Goal: Information Seeking & Learning: Learn about a topic

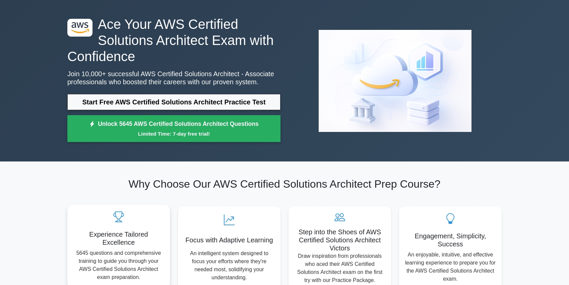
scroll to position [23, 0]
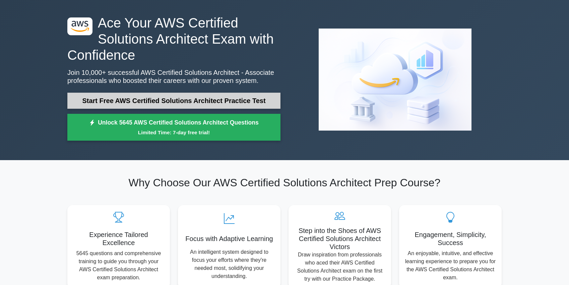
click at [111, 103] on link "Start Free AWS Certified Solutions Architect Practice Test" at bounding box center [173, 101] width 213 height 16
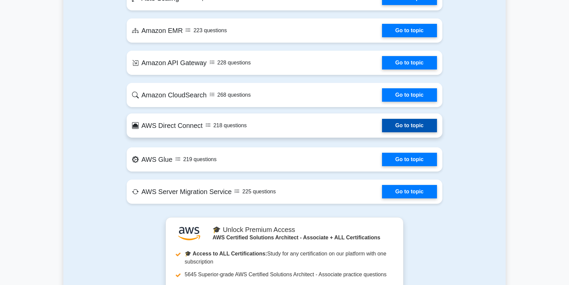
scroll to position [1073, 0]
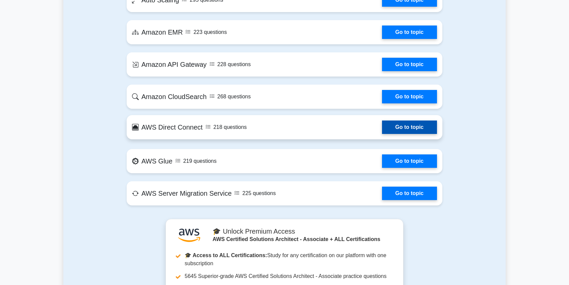
click at [388, 133] on link "Go to topic" at bounding box center [409, 126] width 55 height 13
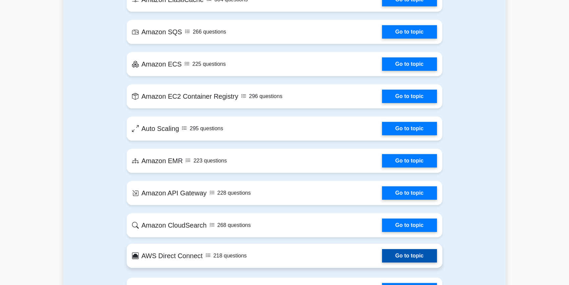
scroll to position [944, 0]
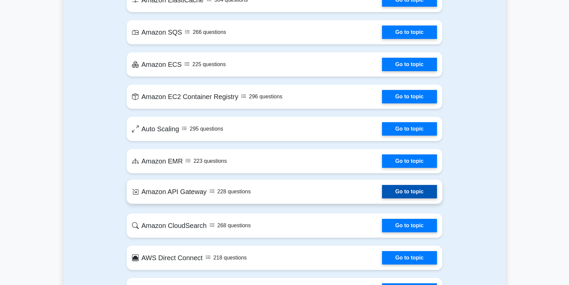
click at [393, 191] on link "Go to topic" at bounding box center [409, 191] width 55 height 13
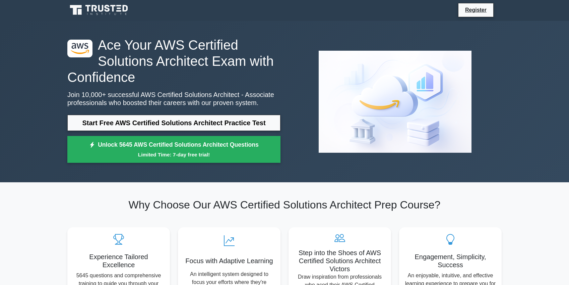
scroll to position [0, 0]
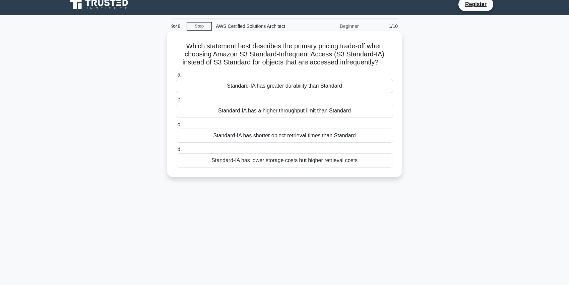
scroll to position [8, 0]
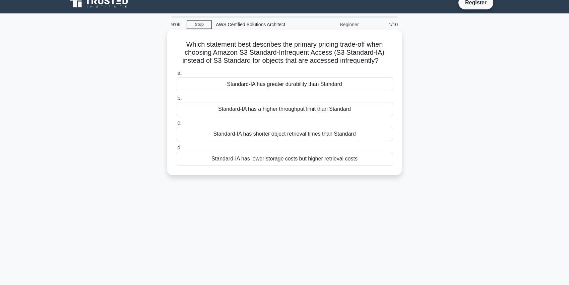
click at [275, 86] on div "Standard-IA has greater durability than Standard" at bounding box center [284, 84] width 217 height 14
click at [176, 75] on input "a. Standard-IA has greater durability than Standard" at bounding box center [176, 73] width 0 height 4
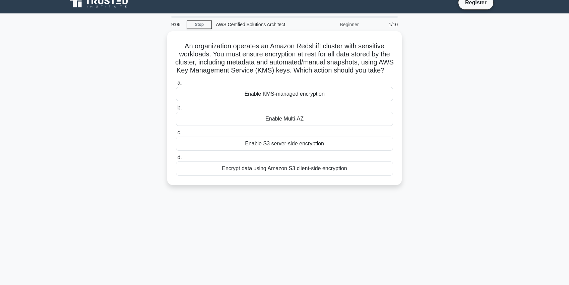
scroll to position [0, 0]
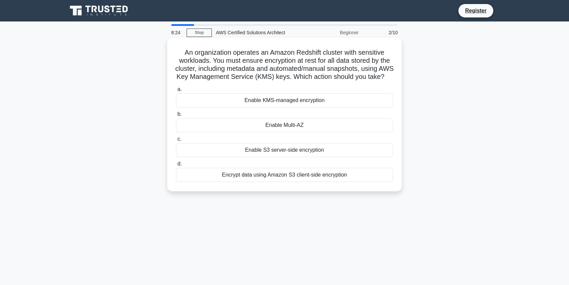
click at [258, 95] on div "Enable KMS-managed encryption" at bounding box center [284, 100] width 217 height 14
click at [176, 92] on input "a. Enable KMS-managed encryption" at bounding box center [176, 89] width 0 height 4
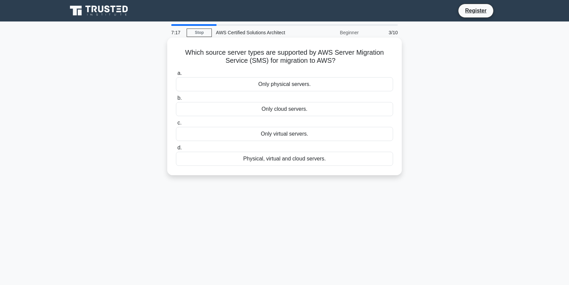
click at [259, 111] on div "Only cloud servers." at bounding box center [284, 109] width 217 height 14
click at [176, 100] on input "b. Only cloud servers." at bounding box center [176, 98] width 0 height 4
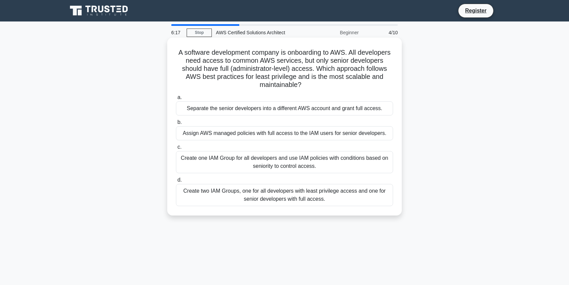
click at [251, 165] on div "Create one IAM Group for all developers and use IAM policies with conditions ba…" at bounding box center [284, 162] width 217 height 22
click at [176, 149] on input "c. Create one IAM Group for all developers and use IAM policies with conditions…" at bounding box center [176, 147] width 0 height 4
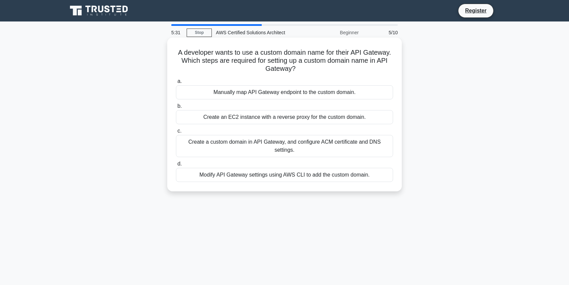
click at [233, 145] on div "Create a custom domain in API Gateway, and configure ACM certificate and DNS se…" at bounding box center [284, 146] width 217 height 22
click at [176, 133] on input "c. Create a custom domain in API Gateway, and configure ACM certificate and DNS…" at bounding box center [176, 131] width 0 height 4
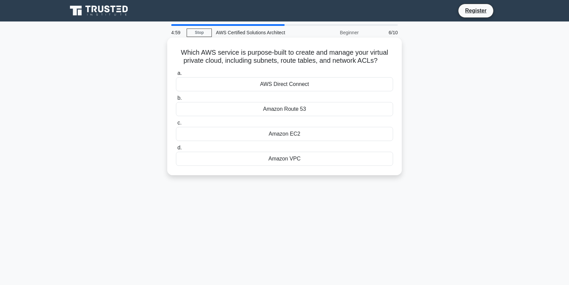
click at [225, 112] on div "Amazon Route 53" at bounding box center [284, 109] width 217 height 14
click at [176, 100] on input "b. Amazon Route 53" at bounding box center [176, 98] width 0 height 4
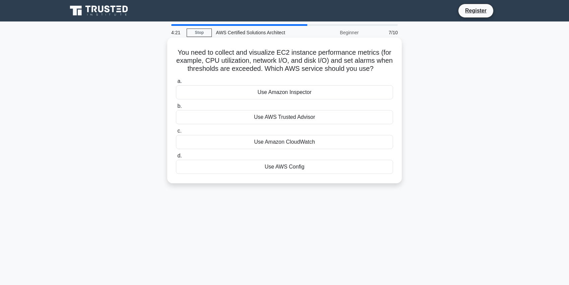
click at [257, 145] on div "Use Amazon CloudWatch" at bounding box center [284, 142] width 217 height 14
click at [176, 133] on input "c. Use Amazon CloudWatch" at bounding box center [176, 131] width 0 height 4
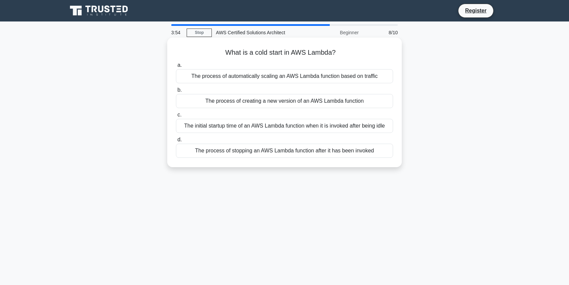
click at [215, 129] on div "The initial startup time of an AWS Lambda function when it is invoked after bei…" at bounding box center [284, 126] width 217 height 14
click at [176, 117] on input "c. The initial startup time of an AWS Lambda function when it is invoked after …" at bounding box center [176, 115] width 0 height 4
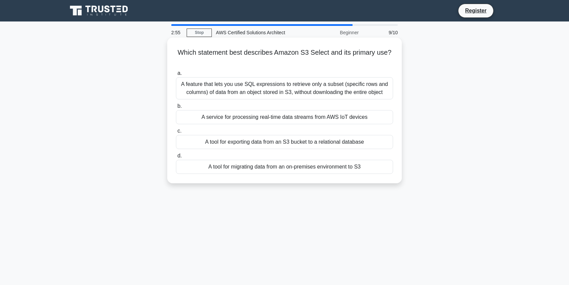
click at [232, 91] on div "A feature that lets you use SQL expressions to retrieve only a subset (specific…" at bounding box center [284, 88] width 217 height 22
click at [176, 75] on input "a. A feature that lets you use SQL expressions to retrieve only a subset (speci…" at bounding box center [176, 73] width 0 height 4
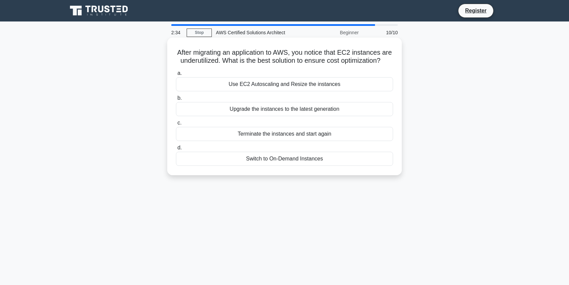
click at [247, 158] on div "Switch to On-Demand Instances" at bounding box center [284, 159] width 217 height 14
click at [176, 150] on input "d. Switch to On-Demand Instances" at bounding box center [176, 148] width 0 height 4
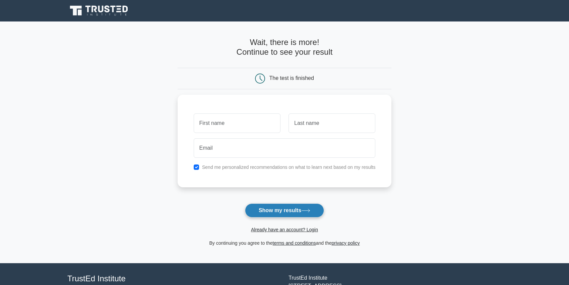
click at [261, 207] on button "Show my results" at bounding box center [284, 210] width 79 height 14
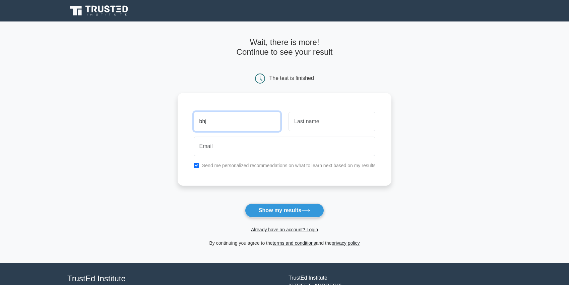
type input "bhj"
click at [307, 126] on input "text" at bounding box center [332, 121] width 87 height 19
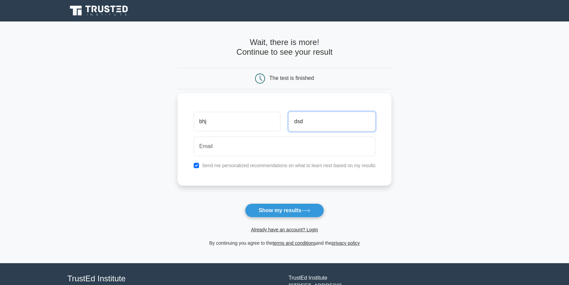
type input "dsd"
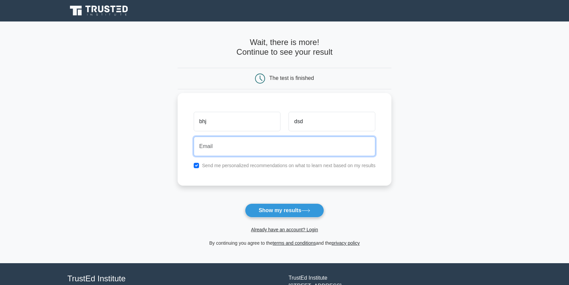
click at [278, 143] on input "email" at bounding box center [285, 145] width 182 height 19
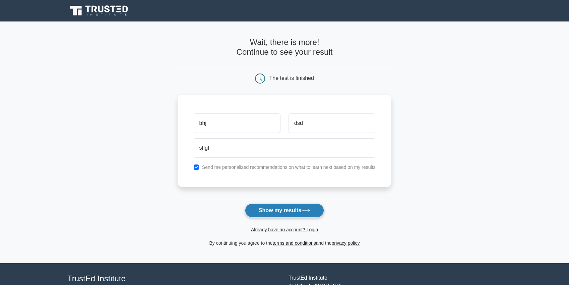
click at [282, 211] on button "Show my results" at bounding box center [284, 210] width 79 height 14
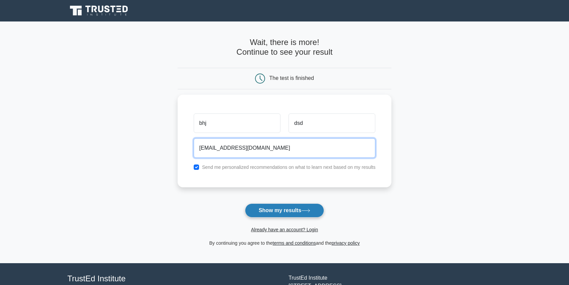
type input "sffgf@gmail.com"
click at [307, 210] on icon at bounding box center [305, 211] width 9 height 4
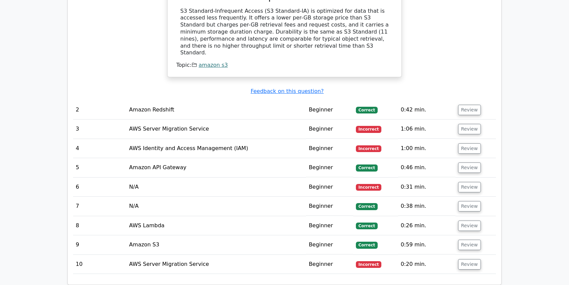
scroll to position [742, 0]
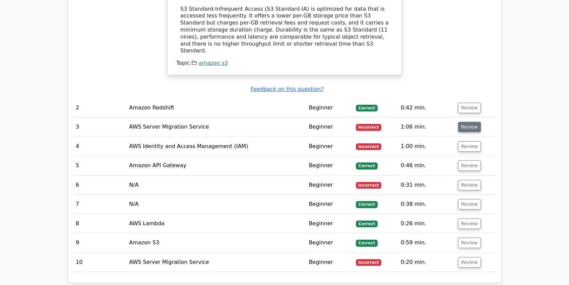
click at [458, 122] on button "Review" at bounding box center [469, 127] width 23 height 10
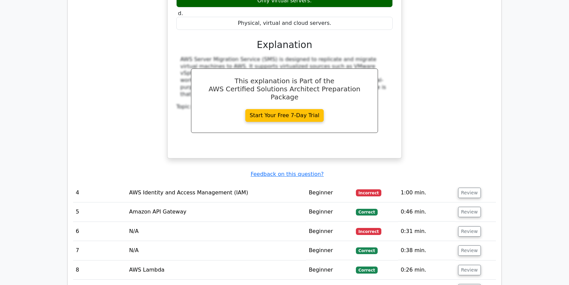
scroll to position [969, 0]
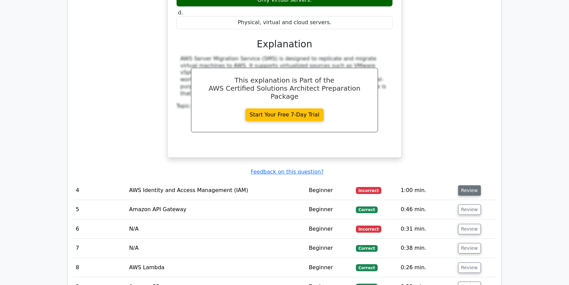
click at [458, 185] on button "Review" at bounding box center [469, 190] width 23 height 10
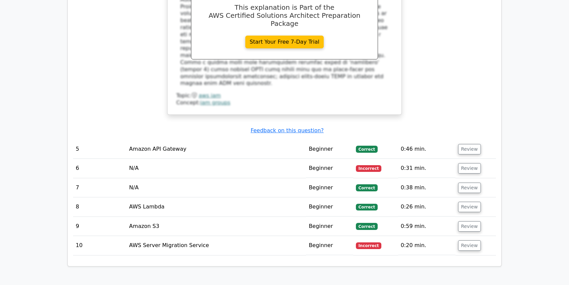
scroll to position [1388, 0]
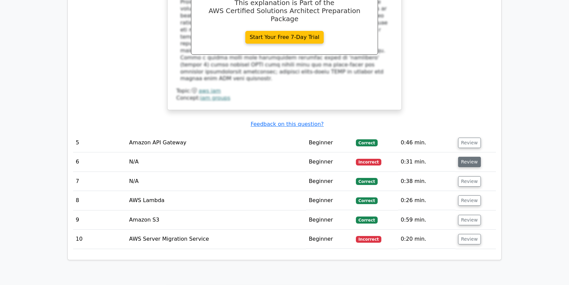
click at [470, 157] on button "Review" at bounding box center [469, 162] width 23 height 10
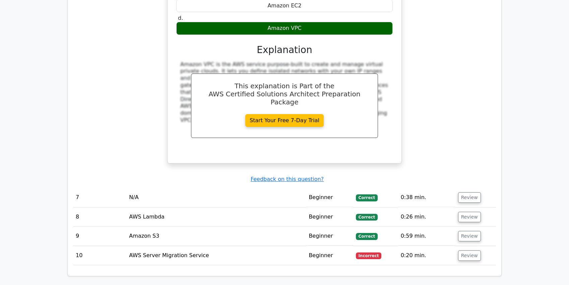
scroll to position [1655, 0]
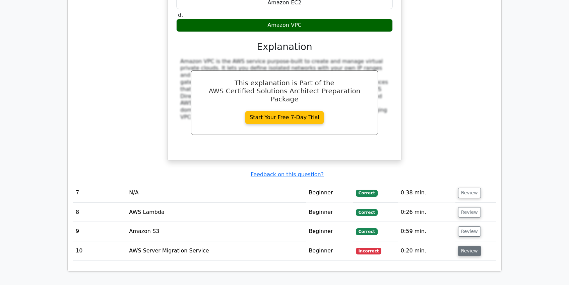
click at [471, 245] on button "Review" at bounding box center [469, 250] width 23 height 10
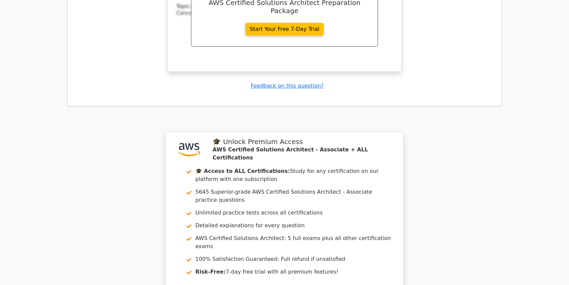
scroll to position [2105, 0]
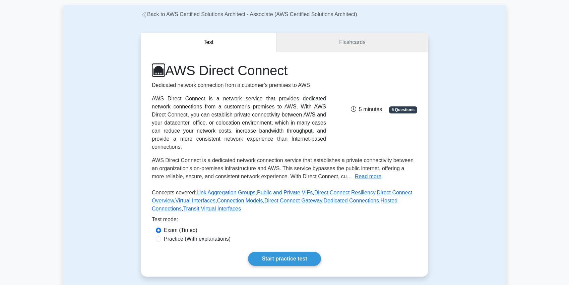
scroll to position [33, 0]
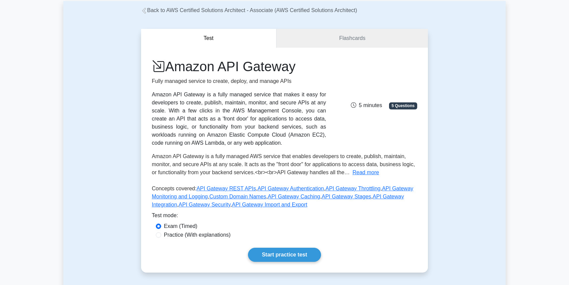
scroll to position [37, 0]
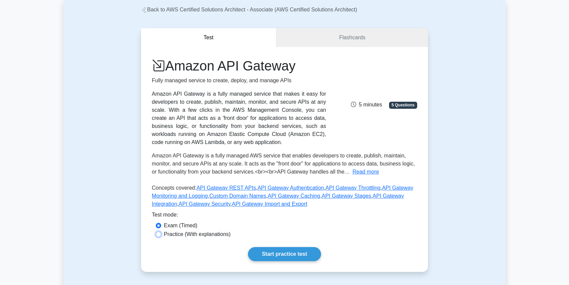
click at [157, 233] on input "Practice (With explanations)" at bounding box center [158, 233] width 5 height 5
radio input "true"
click at [269, 260] on link "Start practice test" at bounding box center [284, 254] width 73 height 14
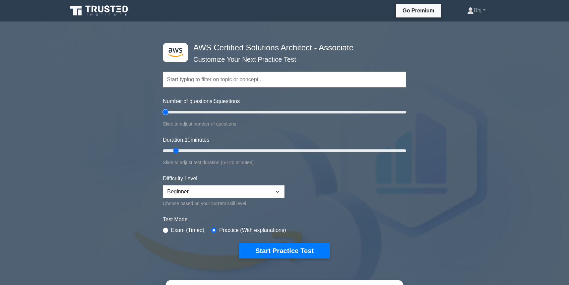
type input "5"
drag, startPoint x: 171, startPoint y: 111, endPoint x: 118, endPoint y: 83, distance: 59.5
click at [118, 84] on div ".st0{fill:#252F3E;} .st1{fill-rule:evenodd;clip-rule:evenodd;fill:#FF9900;} AWS…" at bounding box center [284, 240] width 569 height 426
